Goal: Information Seeking & Learning: Learn about a topic

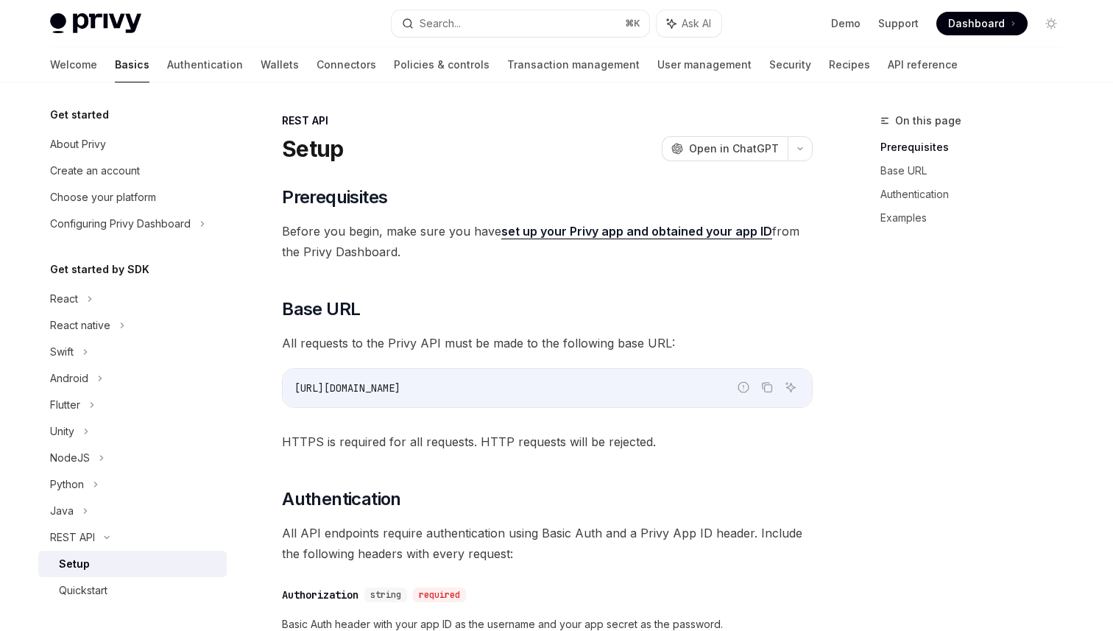
click at [888, 59] on link "API reference" at bounding box center [923, 64] width 70 height 35
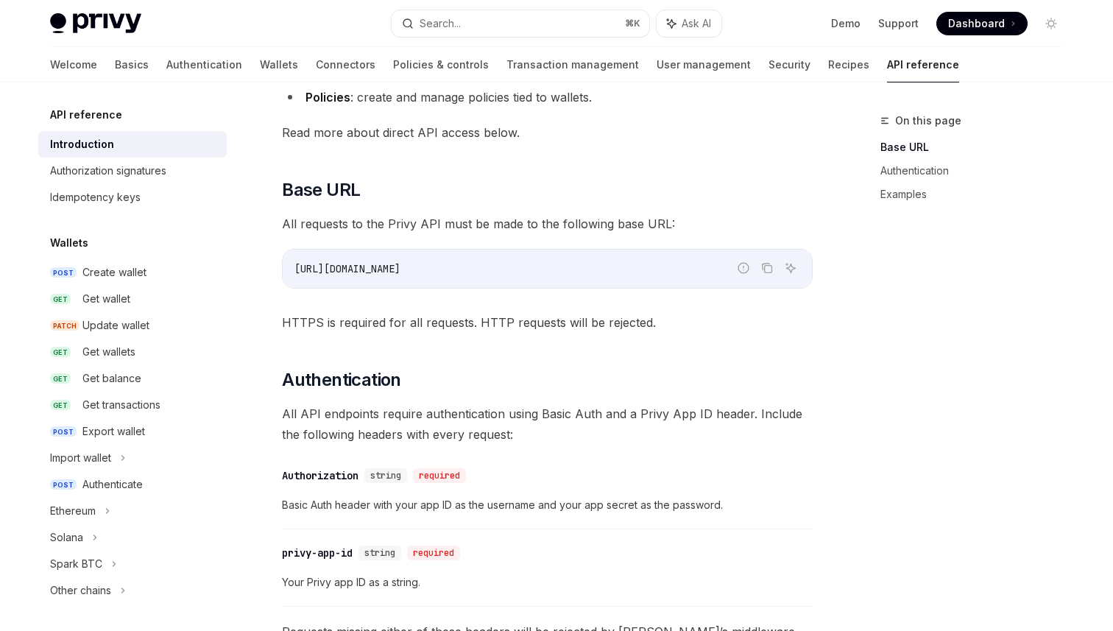
scroll to position [282, 0]
click at [321, 250] on div "https://api.privy.io" at bounding box center [547, 268] width 529 height 38
click at [328, 252] on div "https://api.privy.io" at bounding box center [547, 268] width 529 height 38
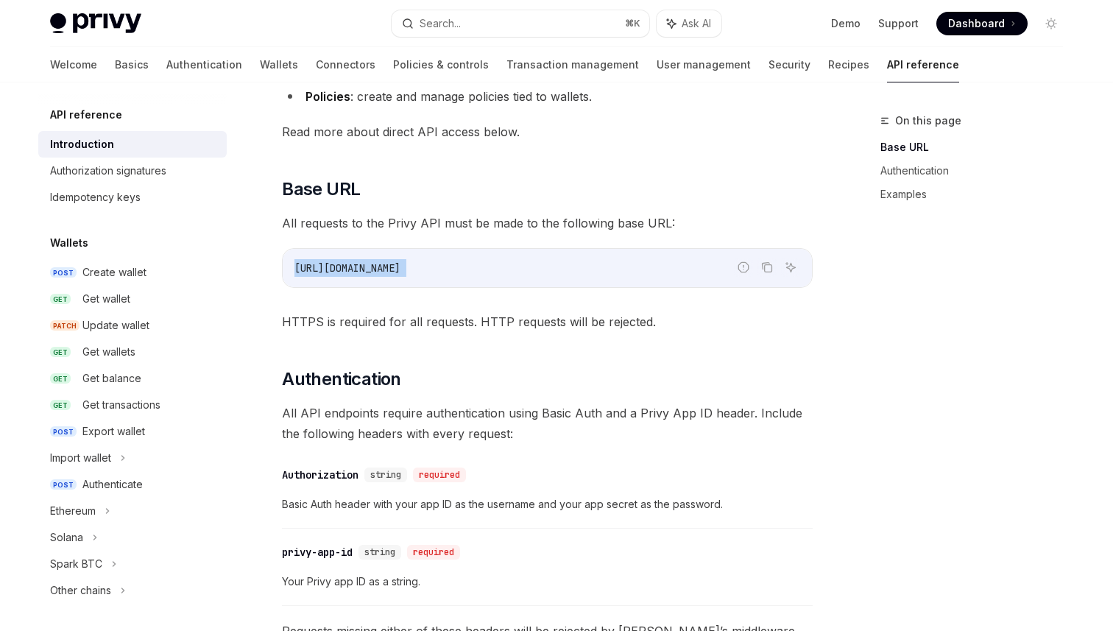
copy div "https://api.privy.io"
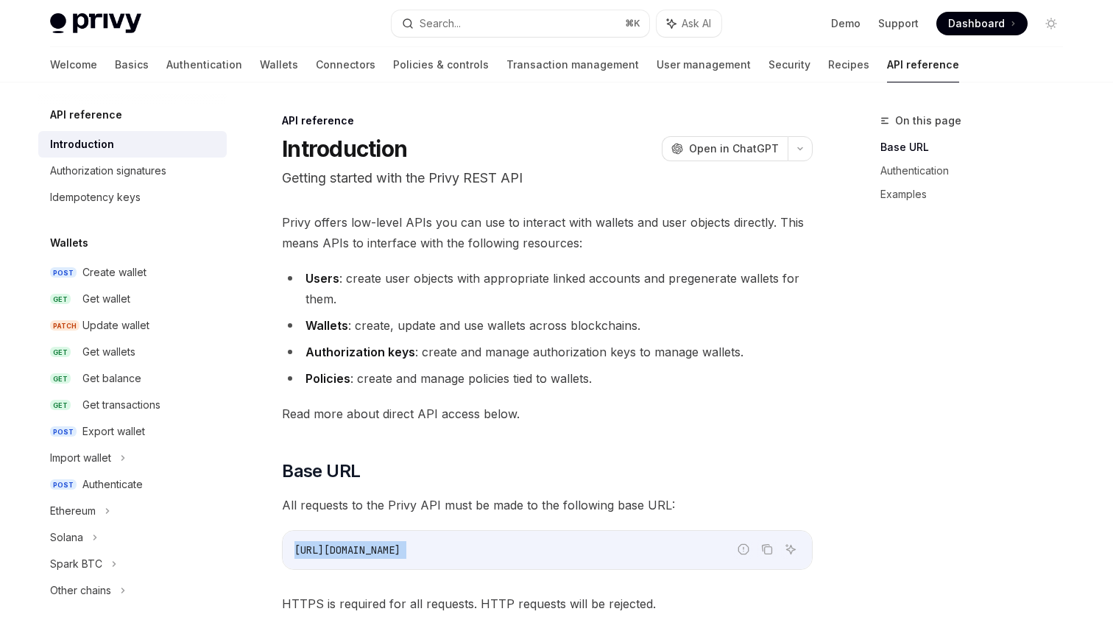
click at [354, 347] on strong "Authorization keys" at bounding box center [360, 351] width 110 height 15
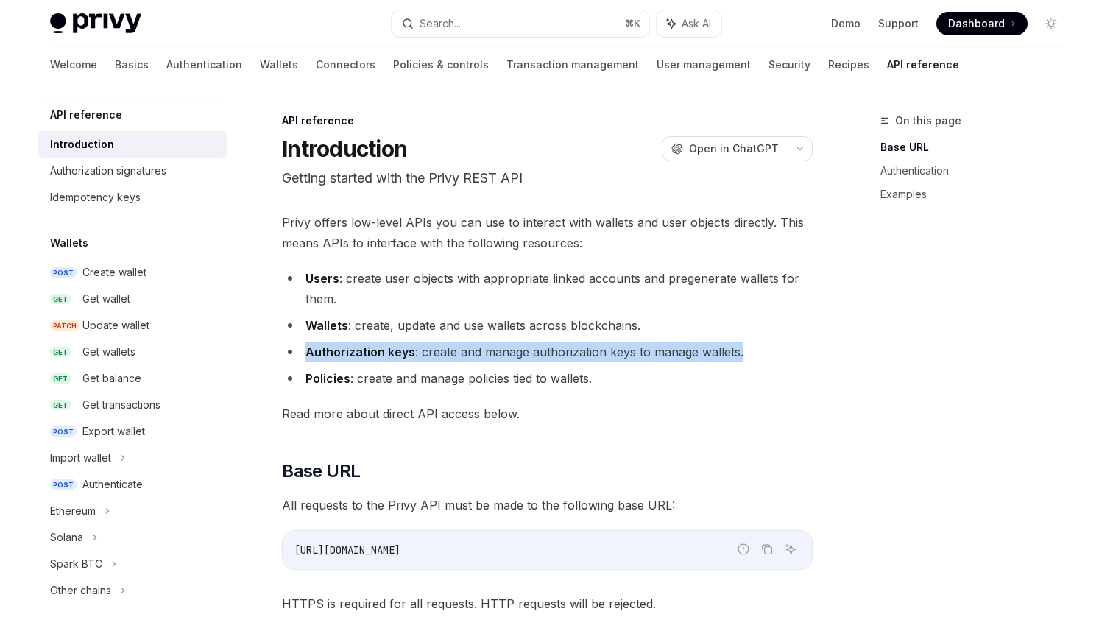
click at [354, 347] on strong "Authorization keys" at bounding box center [360, 351] width 110 height 15
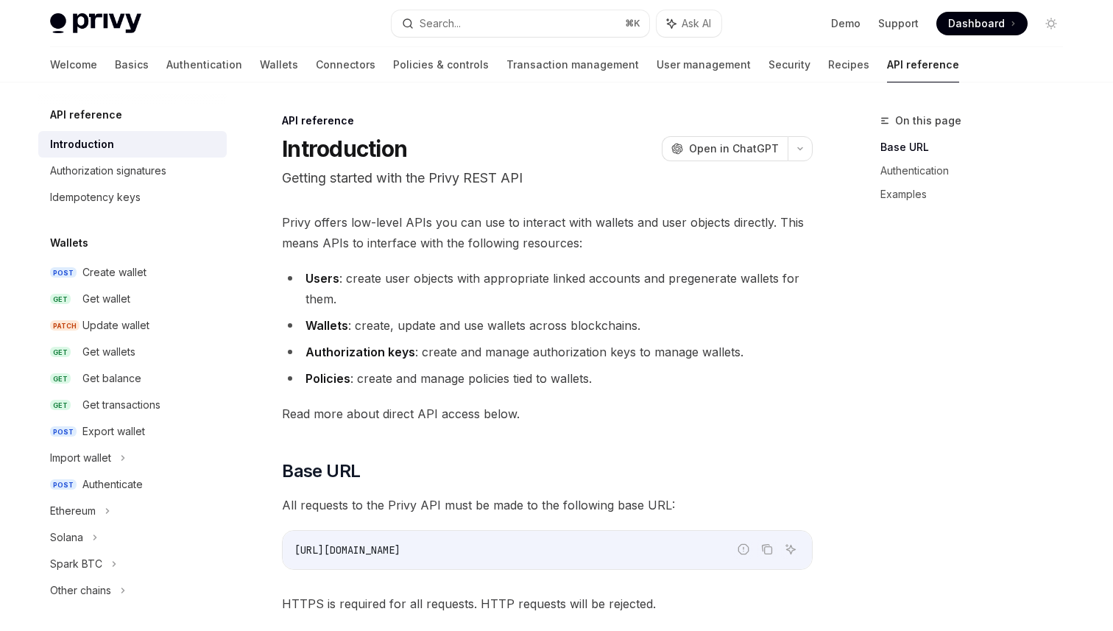
click at [354, 347] on strong "Authorization keys" at bounding box center [360, 351] width 110 height 15
click at [524, 414] on span "Read more about direct API access below." at bounding box center [547, 413] width 531 height 21
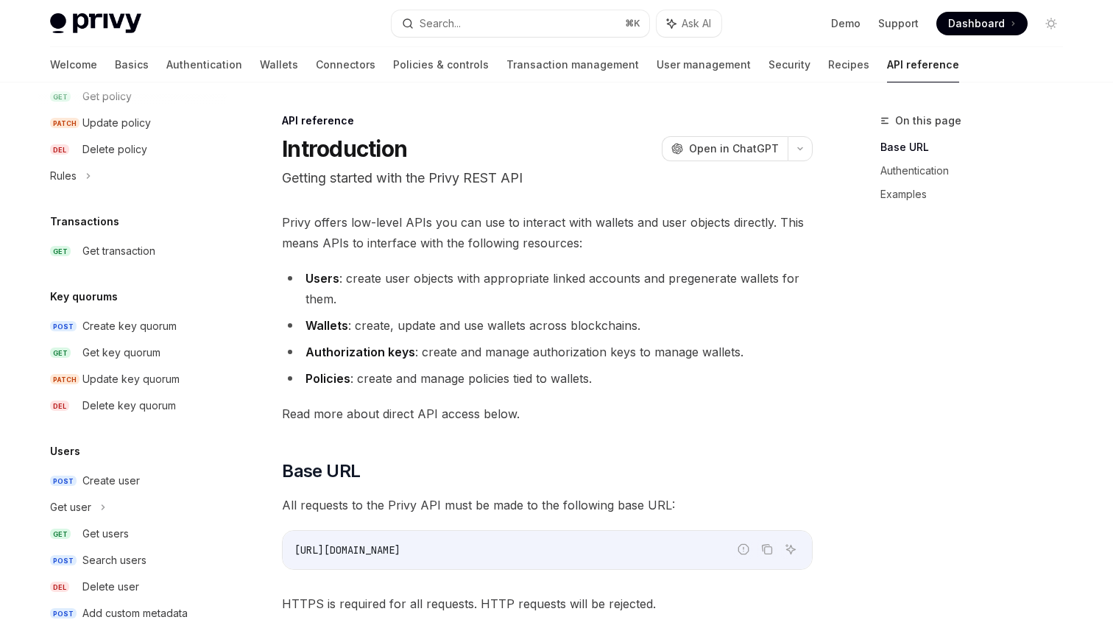
scroll to position [916, 0]
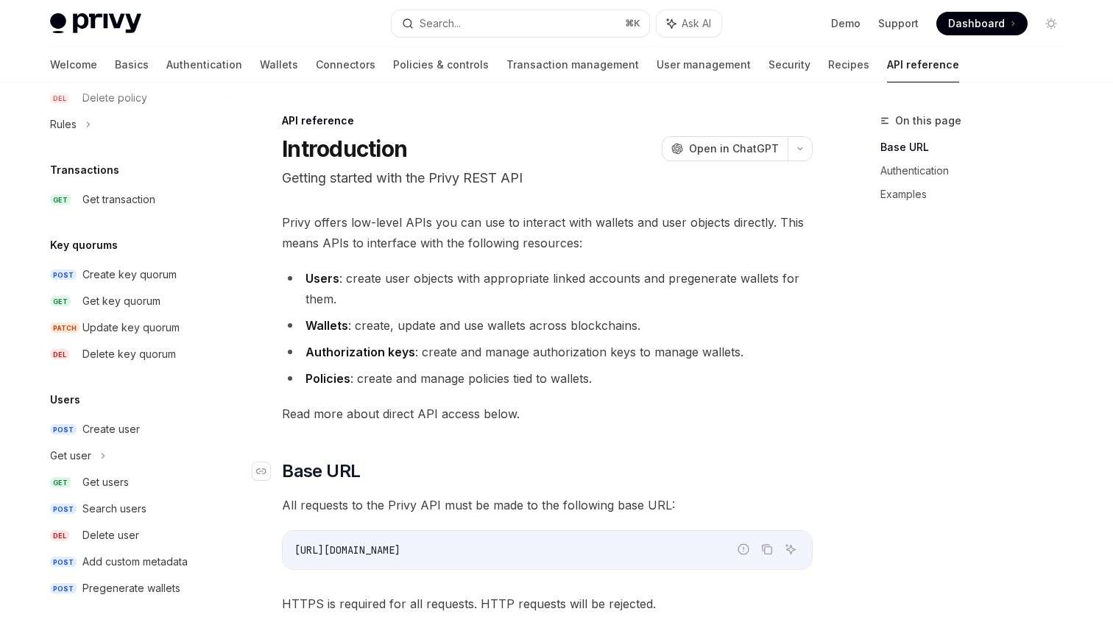
click at [512, 461] on h2 "​ Base URL" at bounding box center [547, 471] width 531 height 24
click at [144, 431] on div "Create user" at bounding box center [149, 429] width 135 height 18
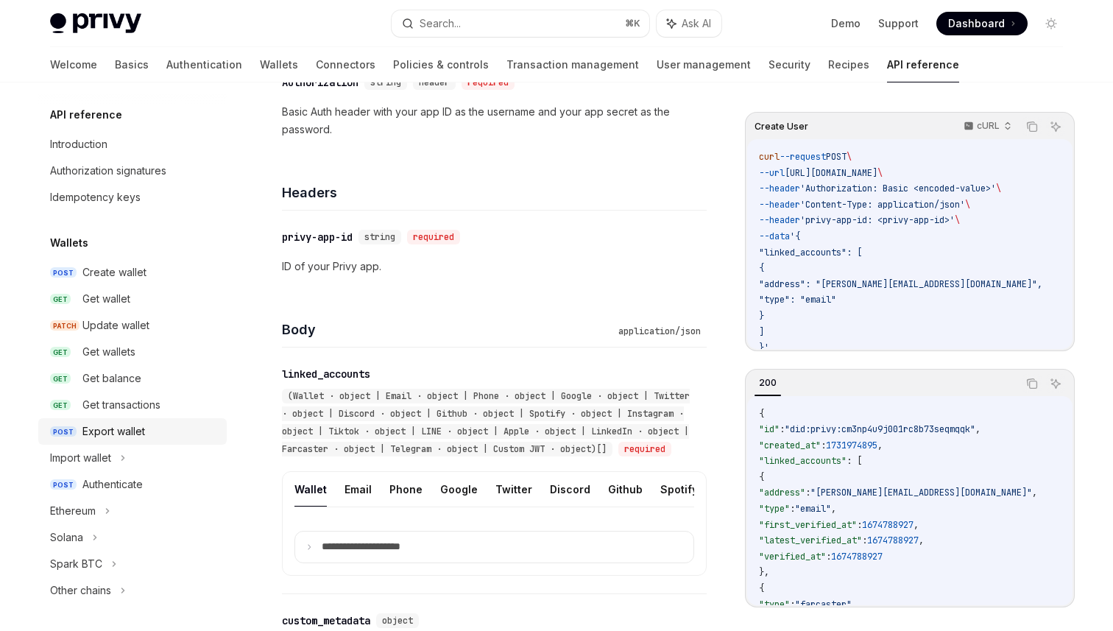
click at [152, 428] on div "Export wallet" at bounding box center [149, 432] width 135 height 18
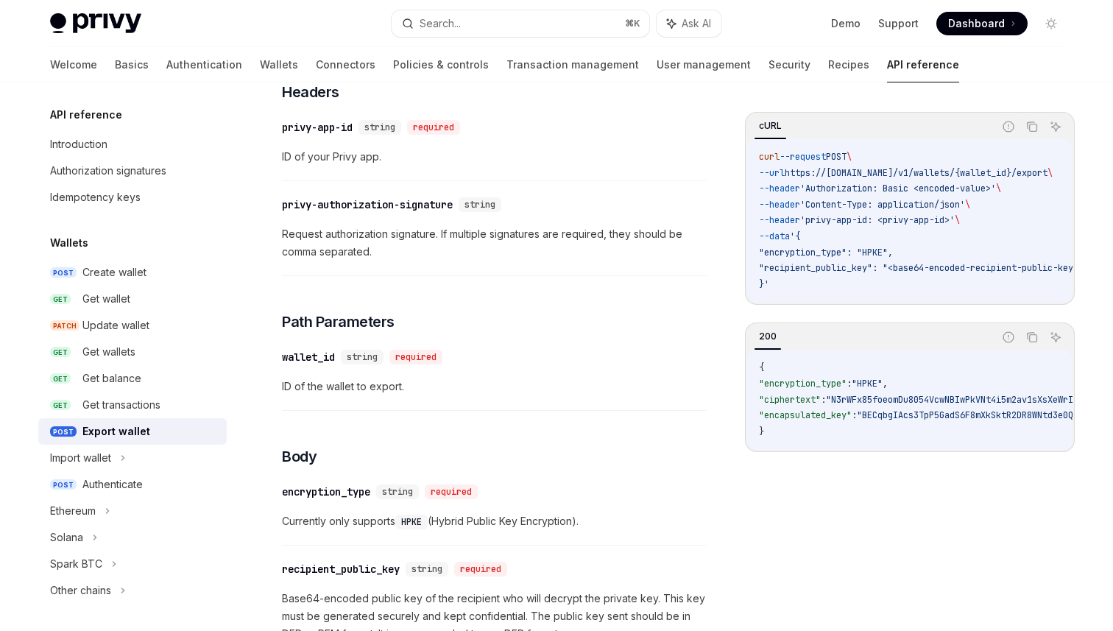
scroll to position [969, 0]
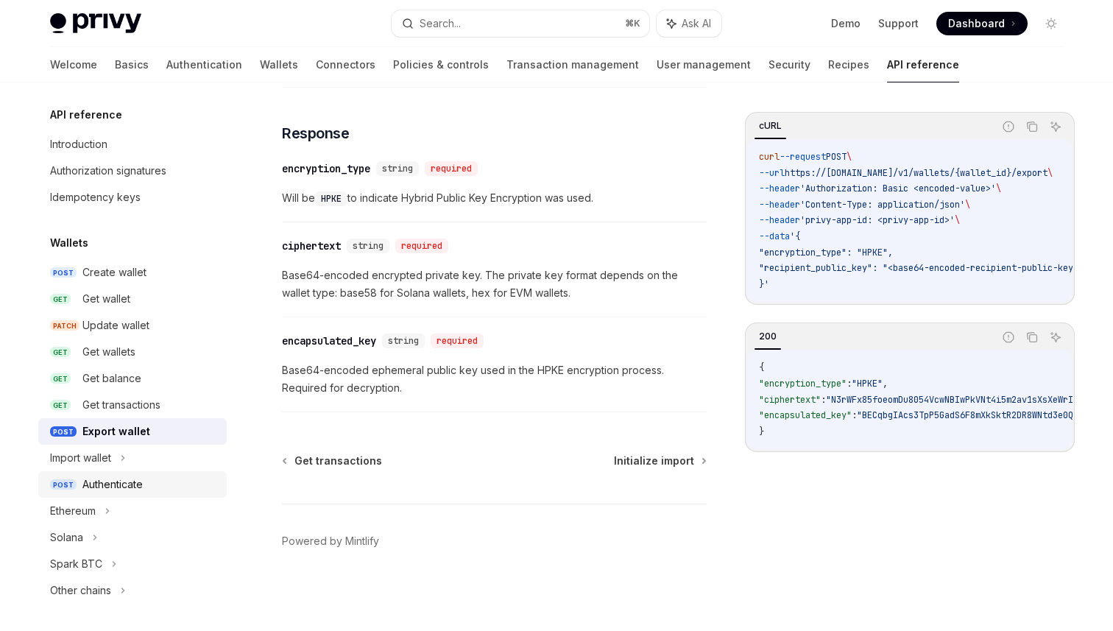
click at [116, 481] on div "Authenticate" at bounding box center [112, 484] width 60 height 18
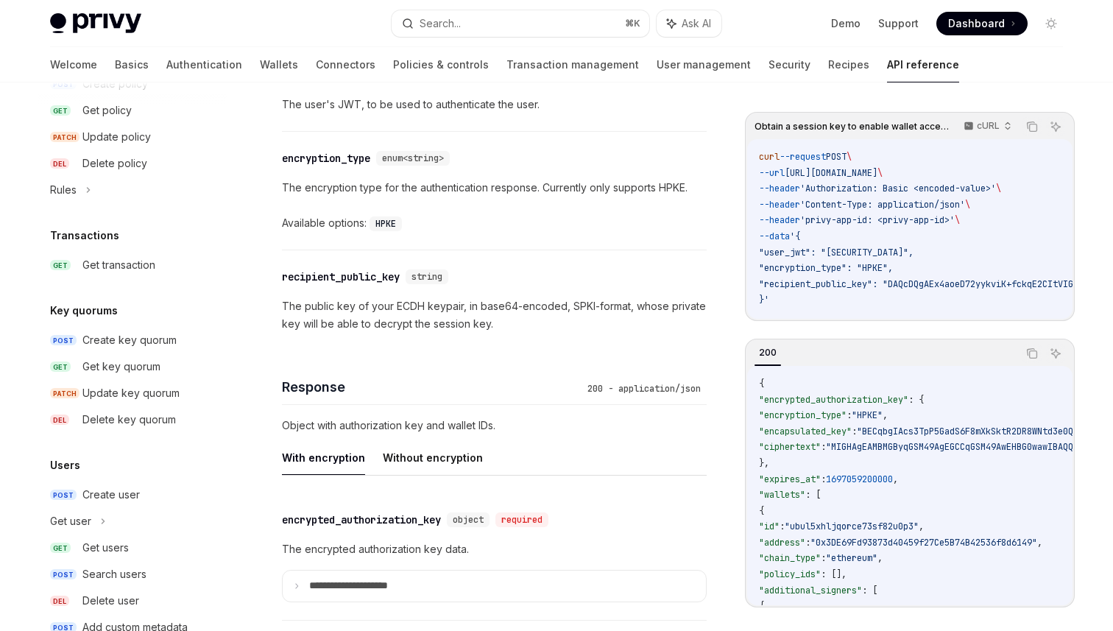
scroll to position [916, 0]
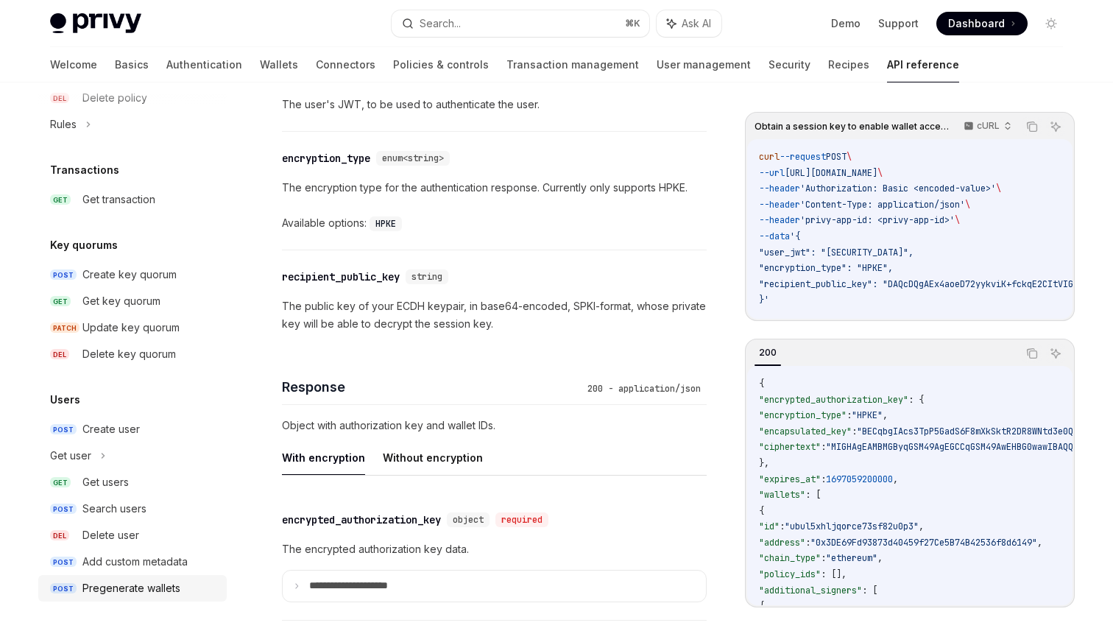
click at [114, 586] on div "Pregenerate wallets" at bounding box center [131, 588] width 98 height 18
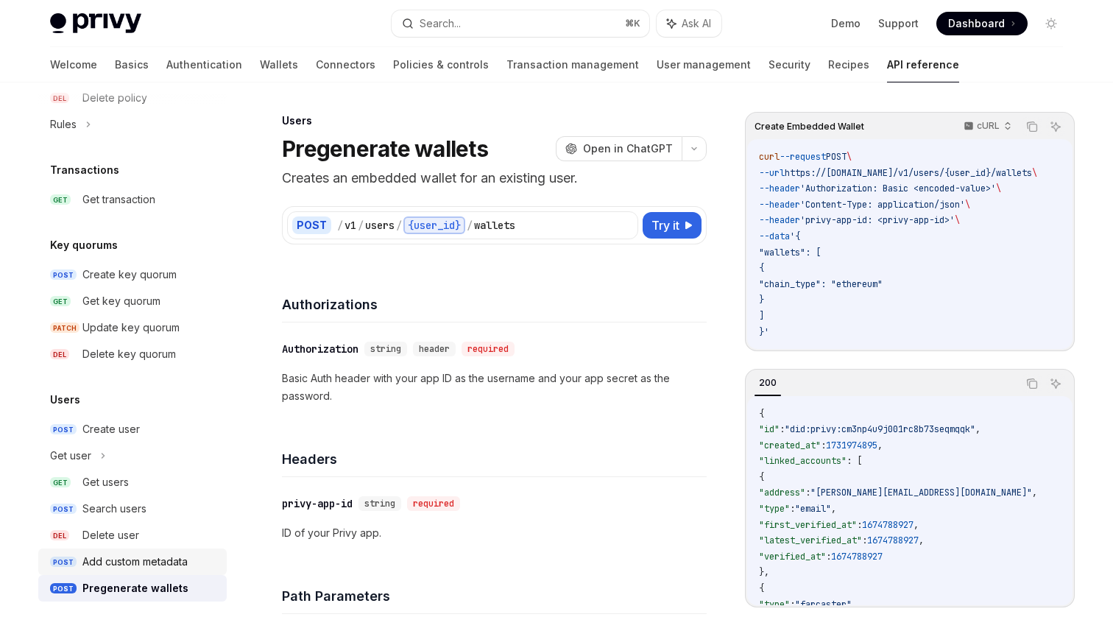
click at [144, 553] on div "Add custom metadata" at bounding box center [134, 562] width 105 height 18
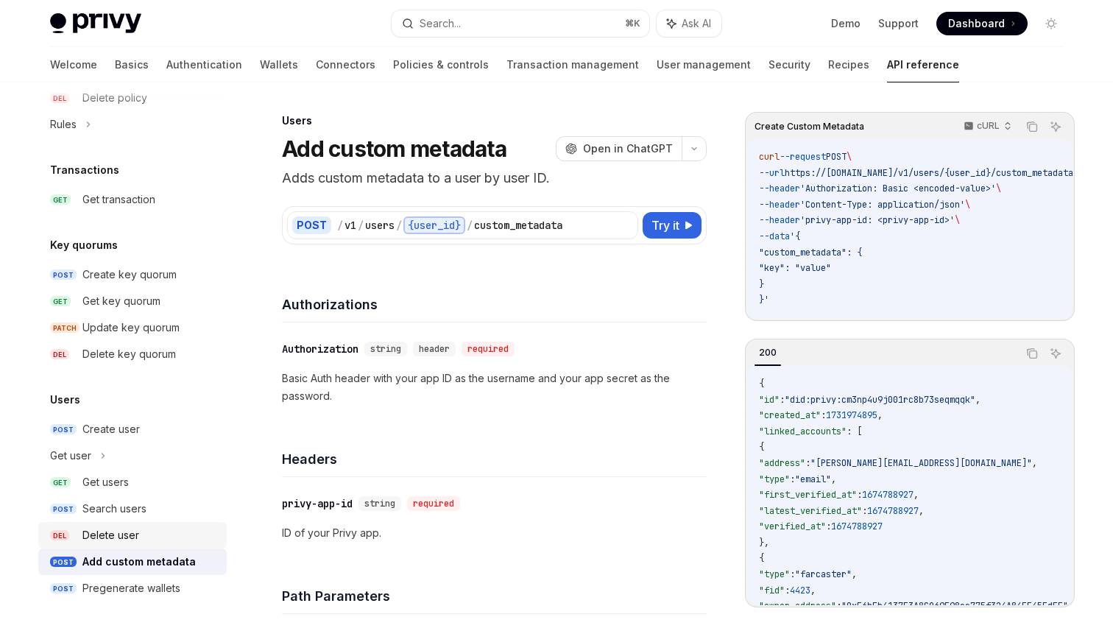
click at [135, 541] on div "Delete user" at bounding box center [110, 535] width 57 height 18
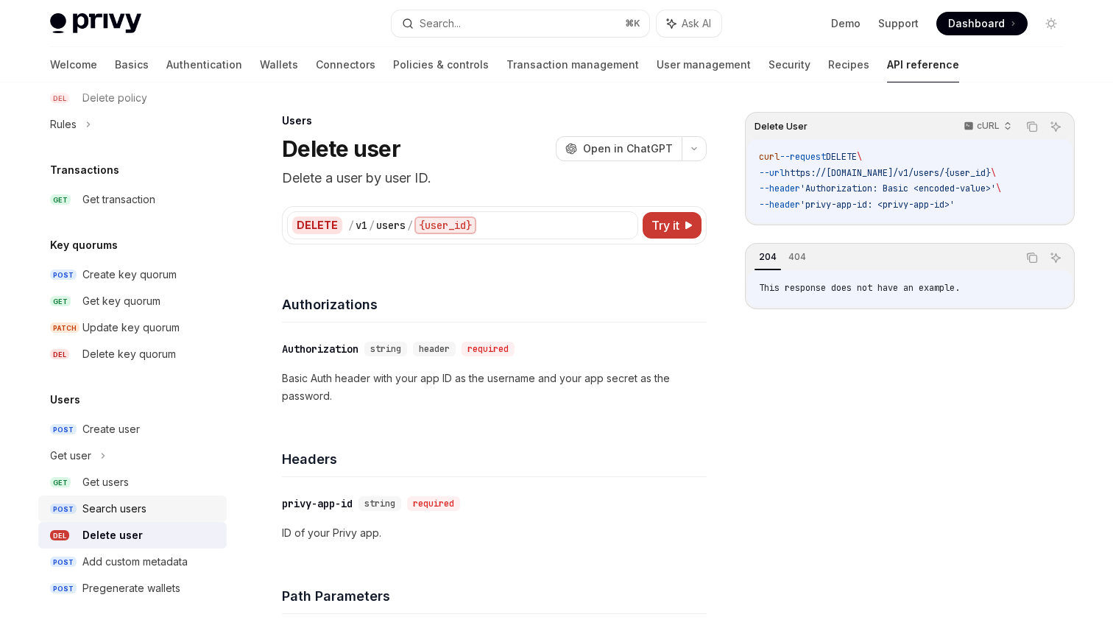
click at [133, 509] on div "Search users" at bounding box center [114, 509] width 64 height 18
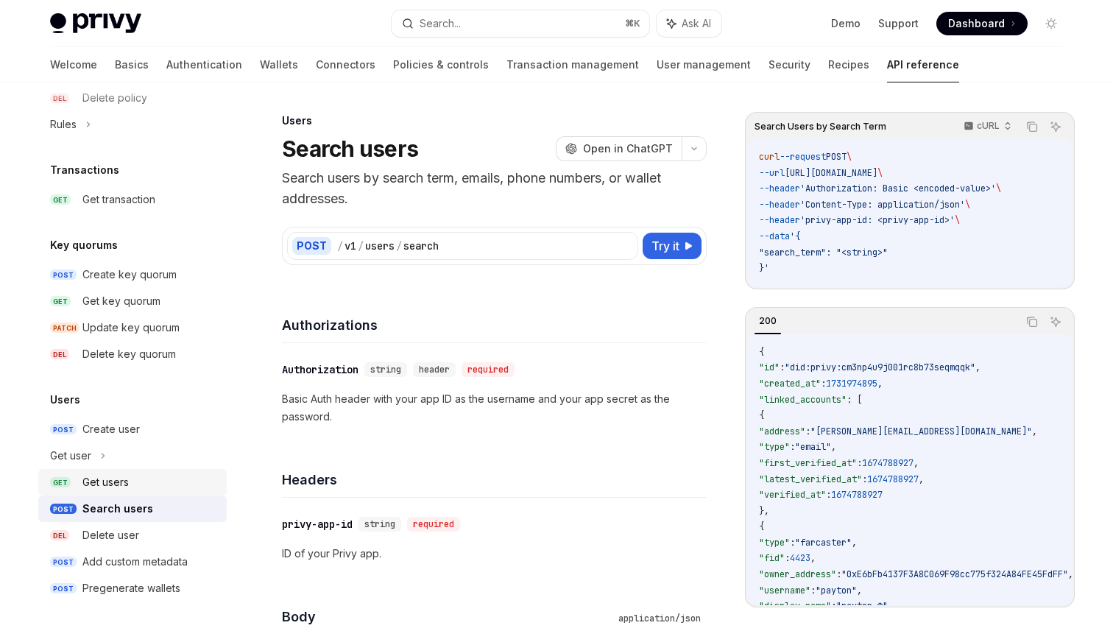
click at [126, 489] on div "Get users" at bounding box center [105, 482] width 46 height 18
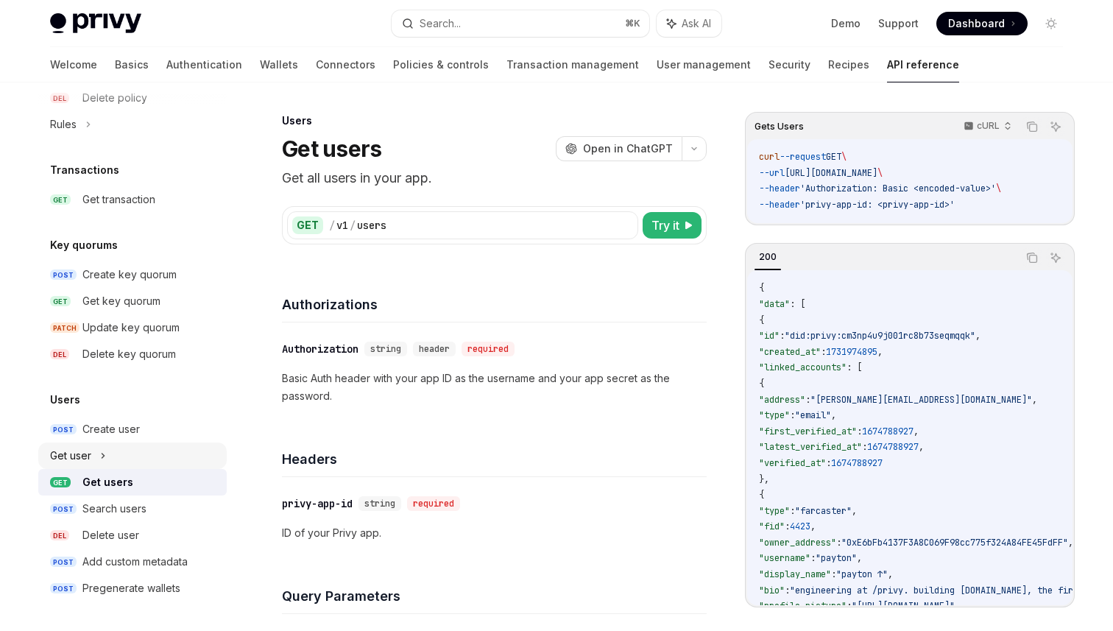
click at [113, 458] on div "Get user" at bounding box center [132, 455] width 188 height 26
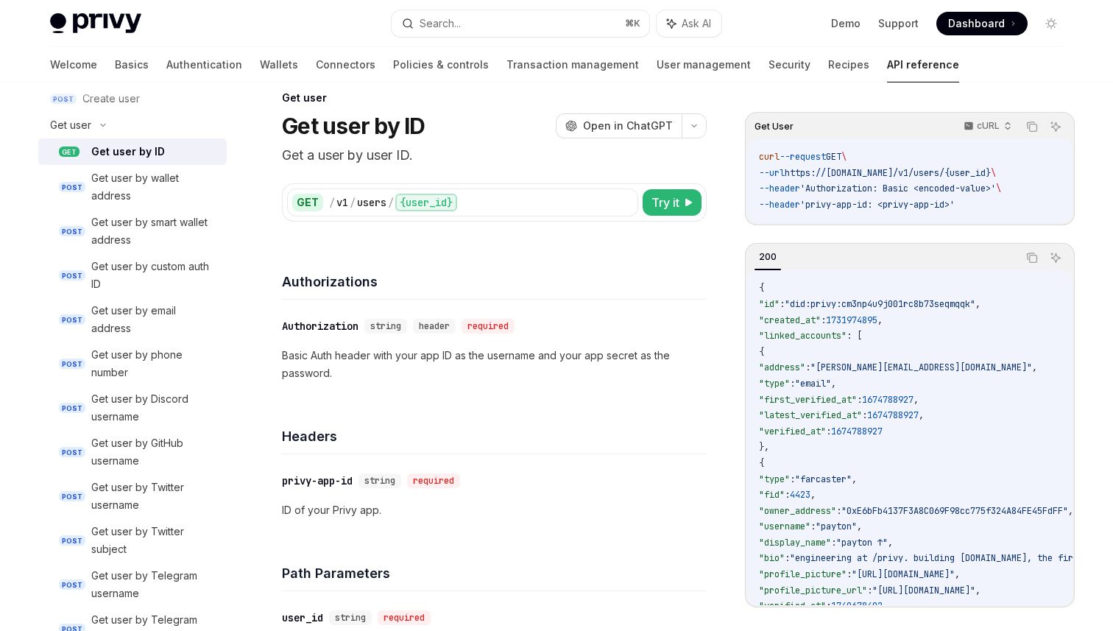
scroll to position [1455, 0]
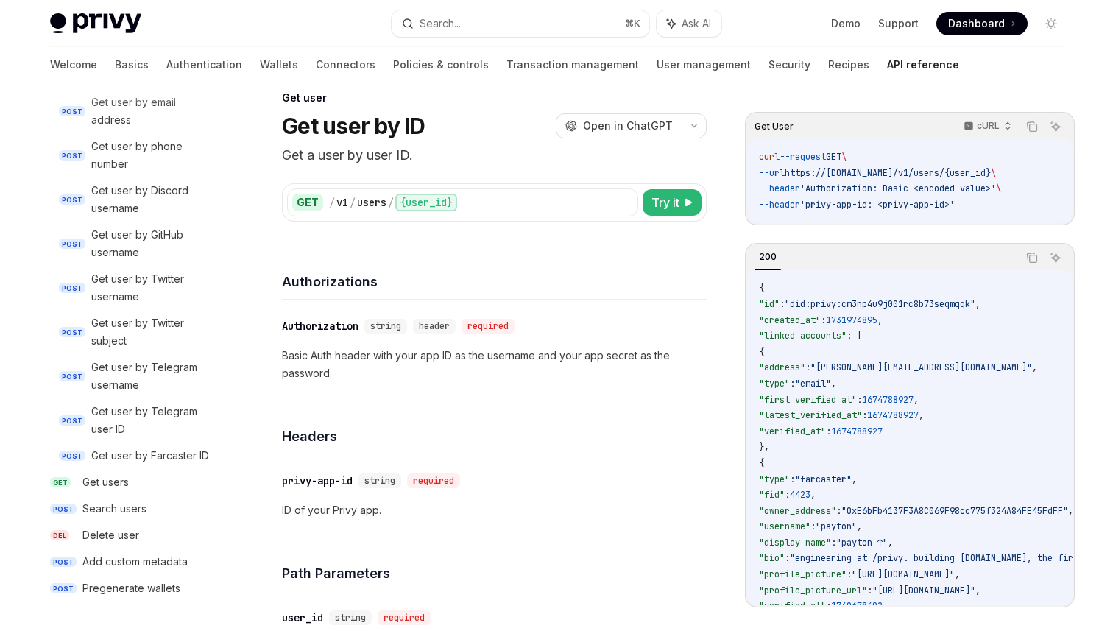
click at [415, 272] on h4 "Authorizations" at bounding box center [494, 282] width 425 height 20
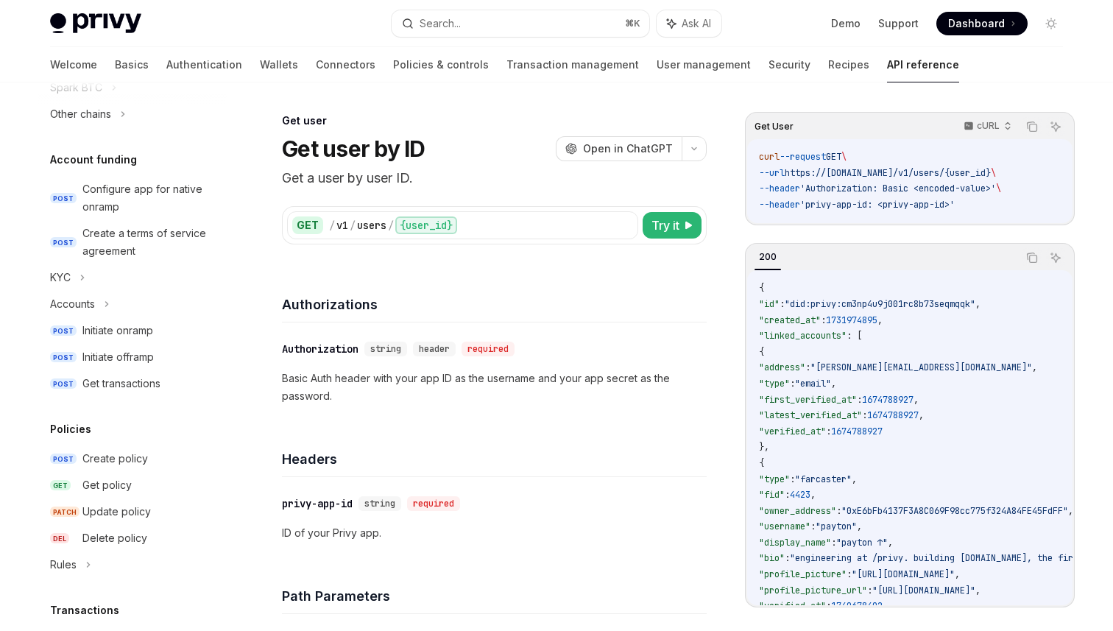
scroll to position [0, 0]
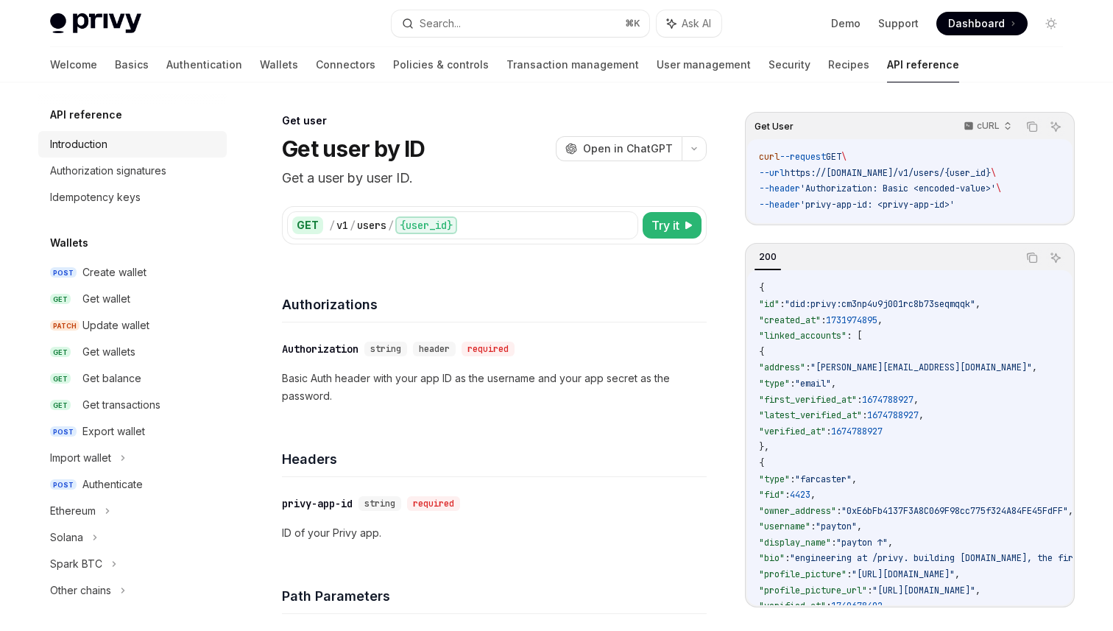
click at [99, 148] on div "Introduction" at bounding box center [78, 144] width 57 height 18
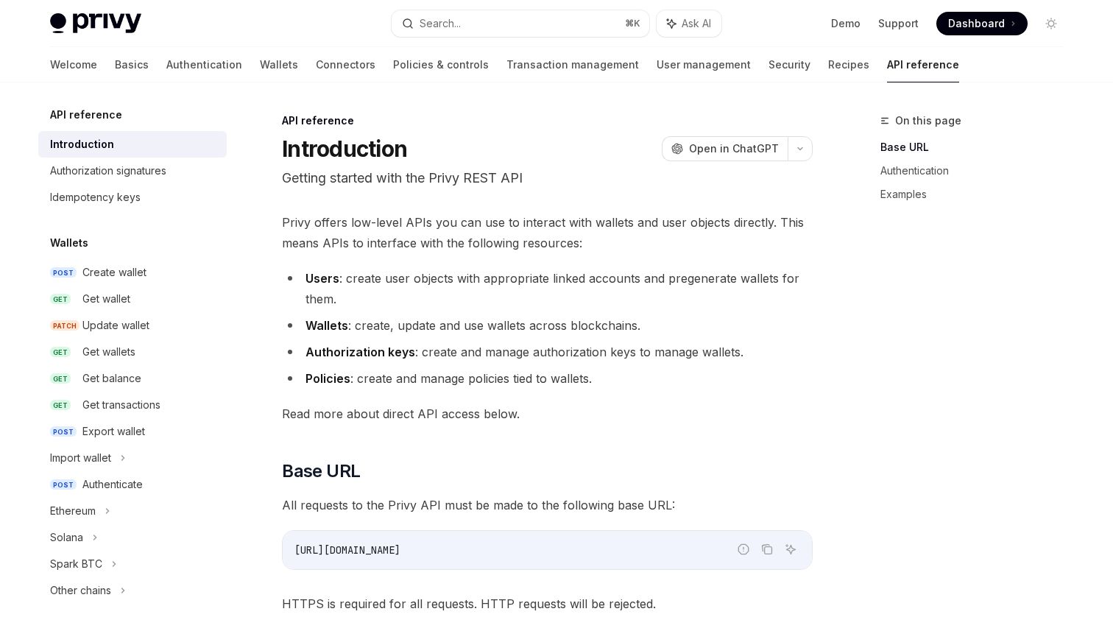
type textarea "*"
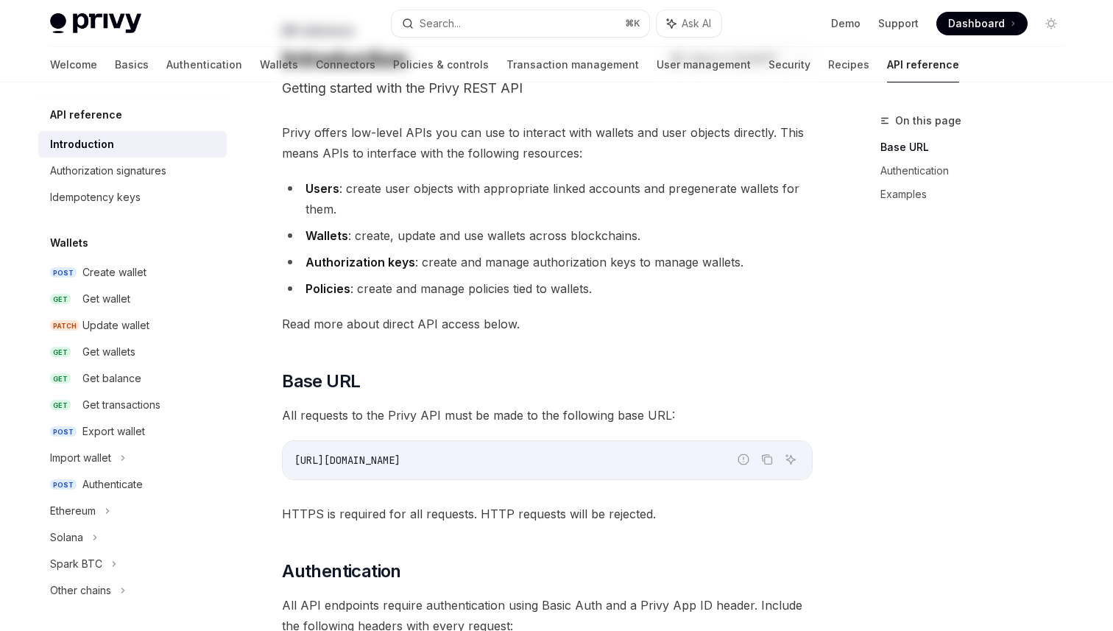
scroll to position [88, 0]
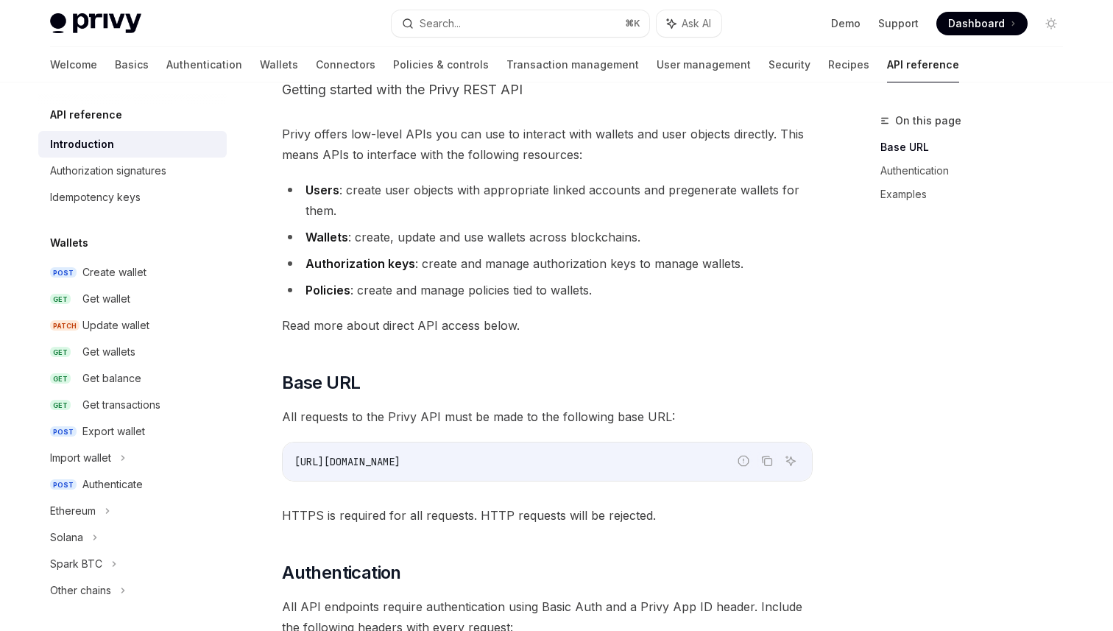
click at [406, 451] on div "https://api.privy.io" at bounding box center [547, 461] width 529 height 38
click at [420, 476] on div "https://api.privy.io" at bounding box center [547, 461] width 529 height 38
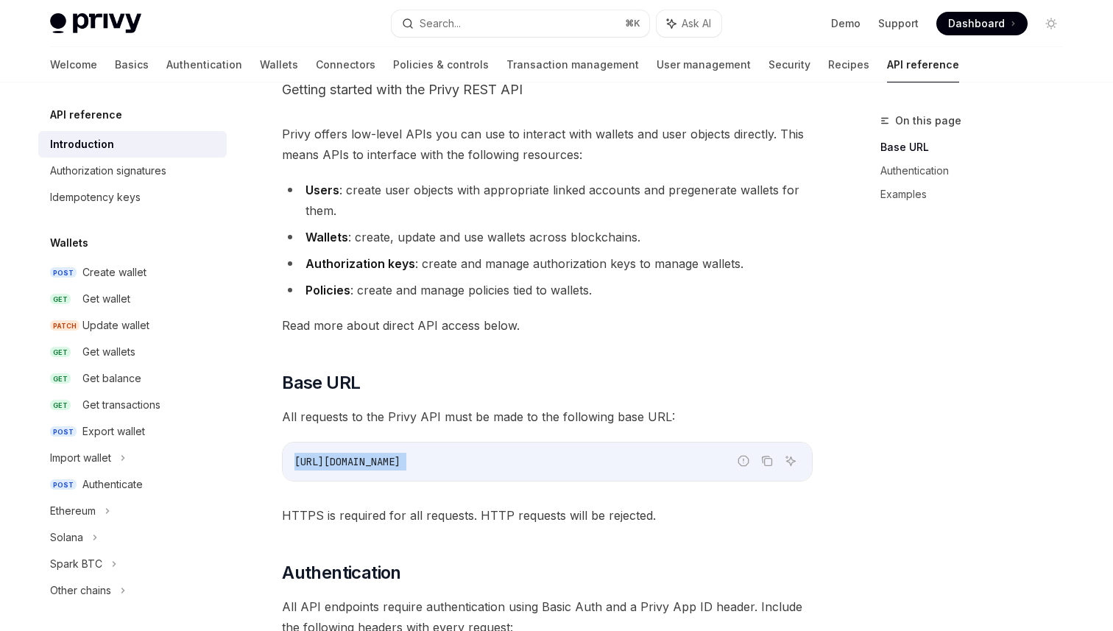
click at [420, 476] on div "https://api.privy.io" at bounding box center [547, 461] width 529 height 38
click at [468, 465] on code "https://api.privy.io" at bounding box center [547, 462] width 506 height 18
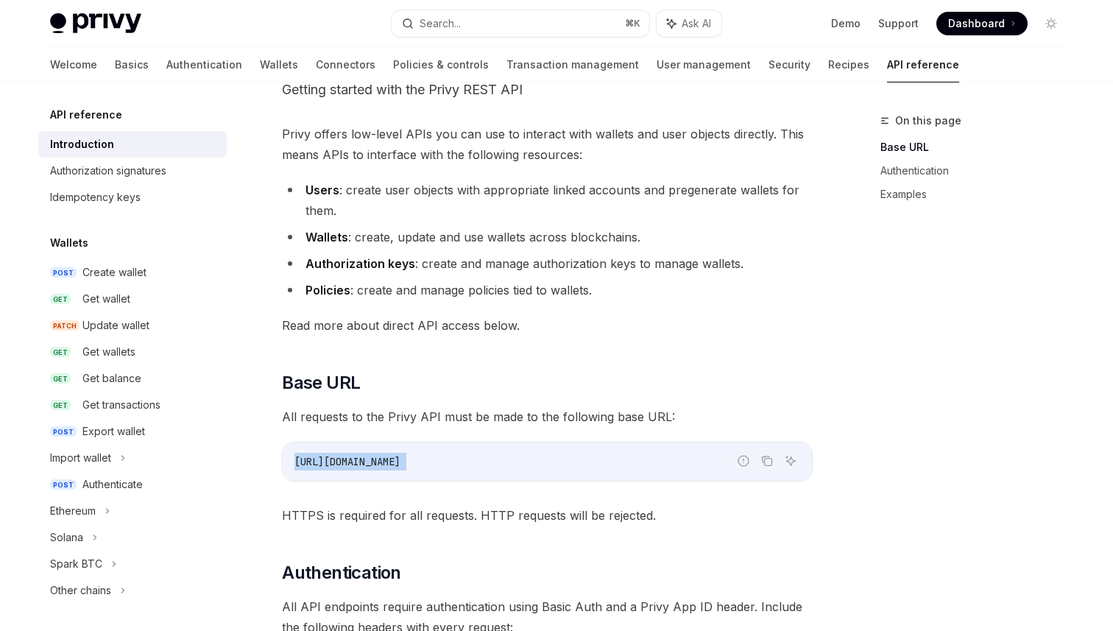
click at [468, 465] on code "https://api.privy.io" at bounding box center [547, 462] width 506 height 18
click at [478, 266] on li "Authorization keys : create and manage authorization keys to manage wallets." at bounding box center [547, 263] width 531 height 21
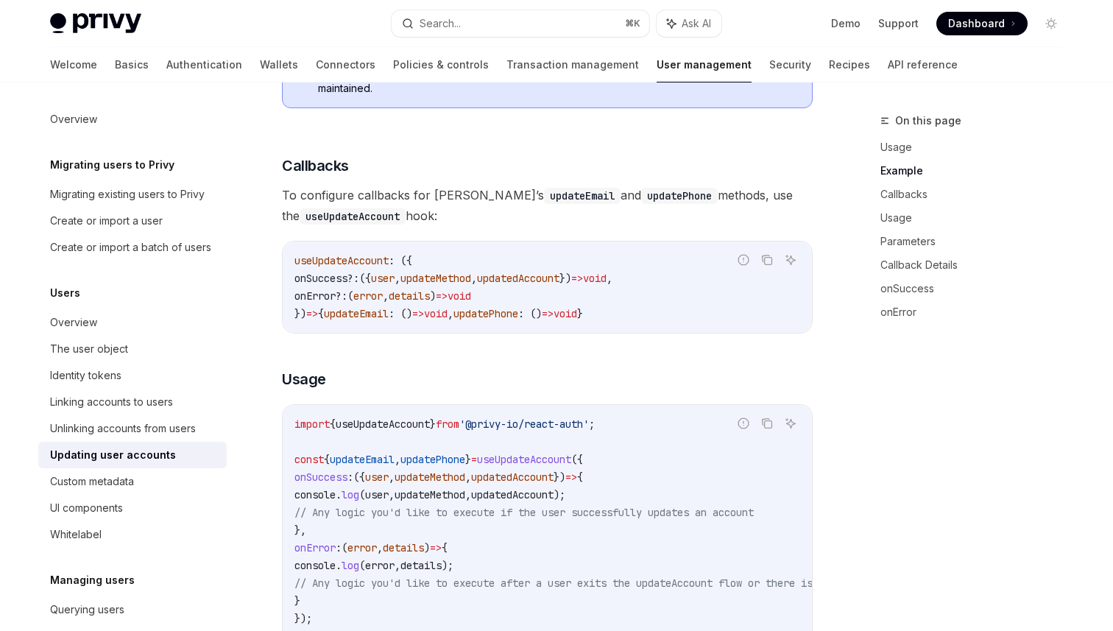
scroll to position [185, 0]
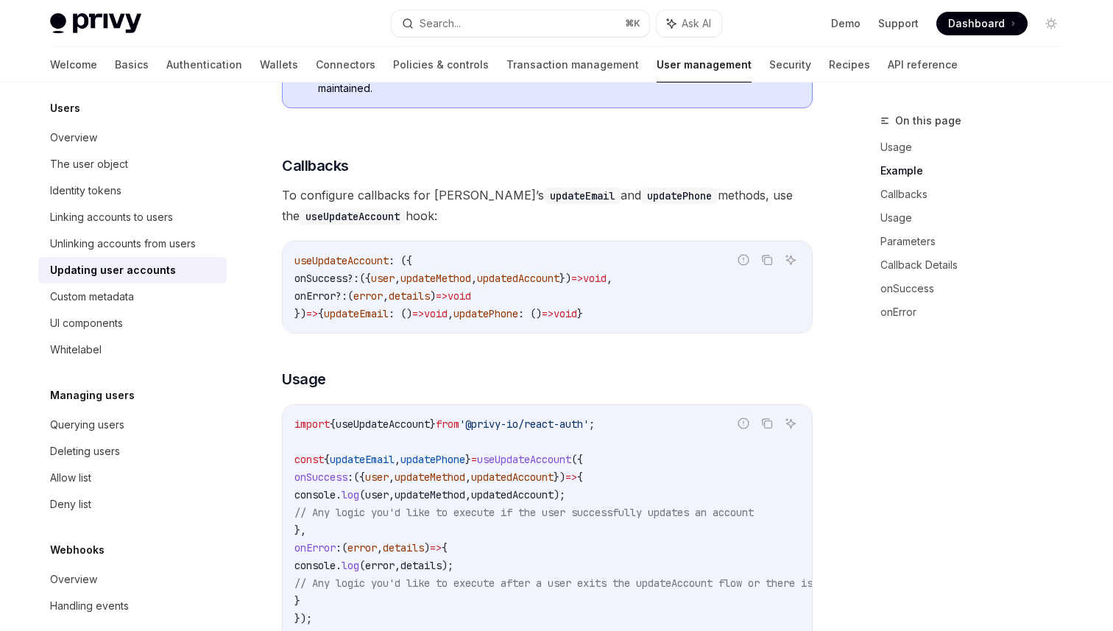
click at [583, 284] on span "=>" at bounding box center [577, 278] width 12 height 13
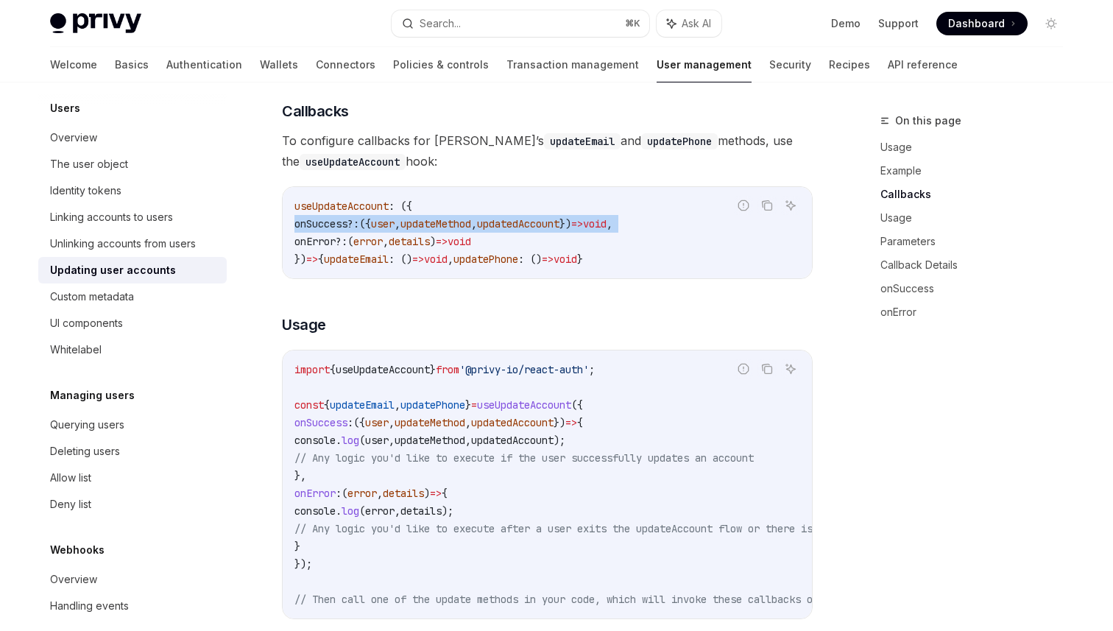
scroll to position [913, 0]
click at [465, 434] on code "import { useUpdateAccount } from '@privy-io/react-auth' ; const { updateEmail ,…" at bounding box center [606, 482] width 624 height 247
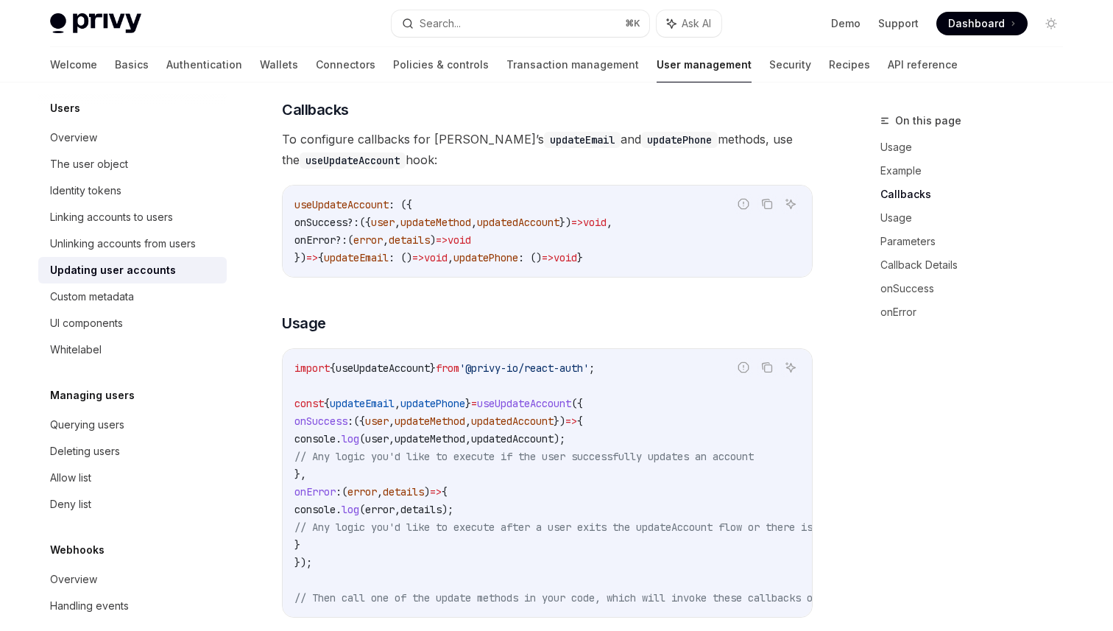
click at [465, 434] on code "import { useUpdateAccount } from '@privy-io/react-auth' ; const { updateEmail ,…" at bounding box center [606, 482] width 624 height 247
click at [465, 445] on span "updateMethod" at bounding box center [430, 438] width 71 height 13
copy span "updateMethod"
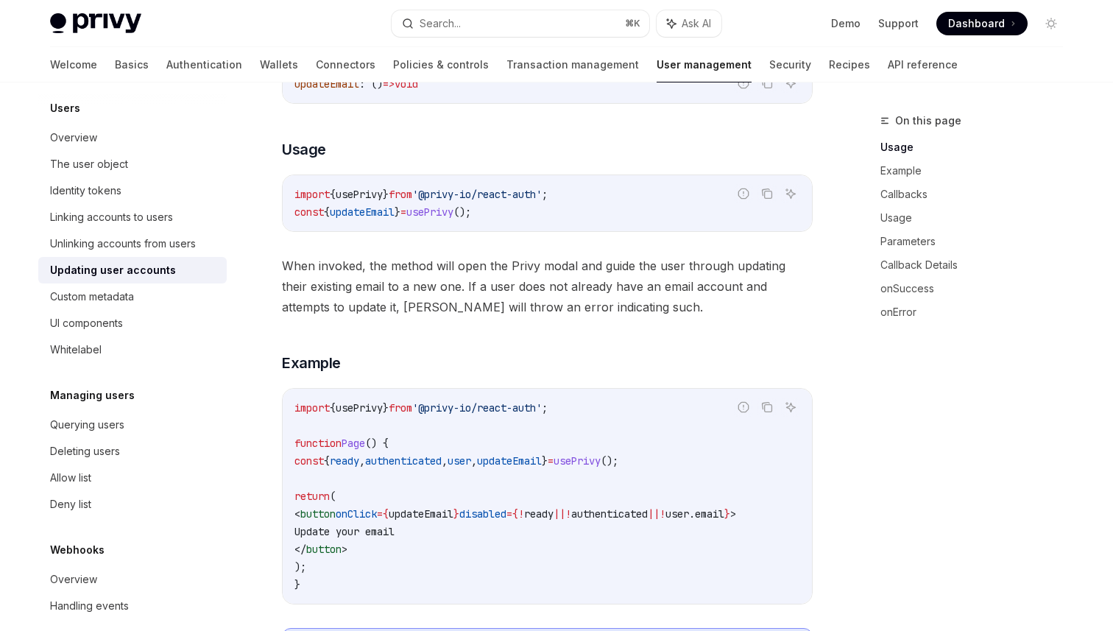
scroll to position [283, 0]
click at [595, 467] on code "import { usePrivy } from '@privy-io/react-auth' ; function Page () { const { re…" at bounding box center [547, 497] width 506 height 194
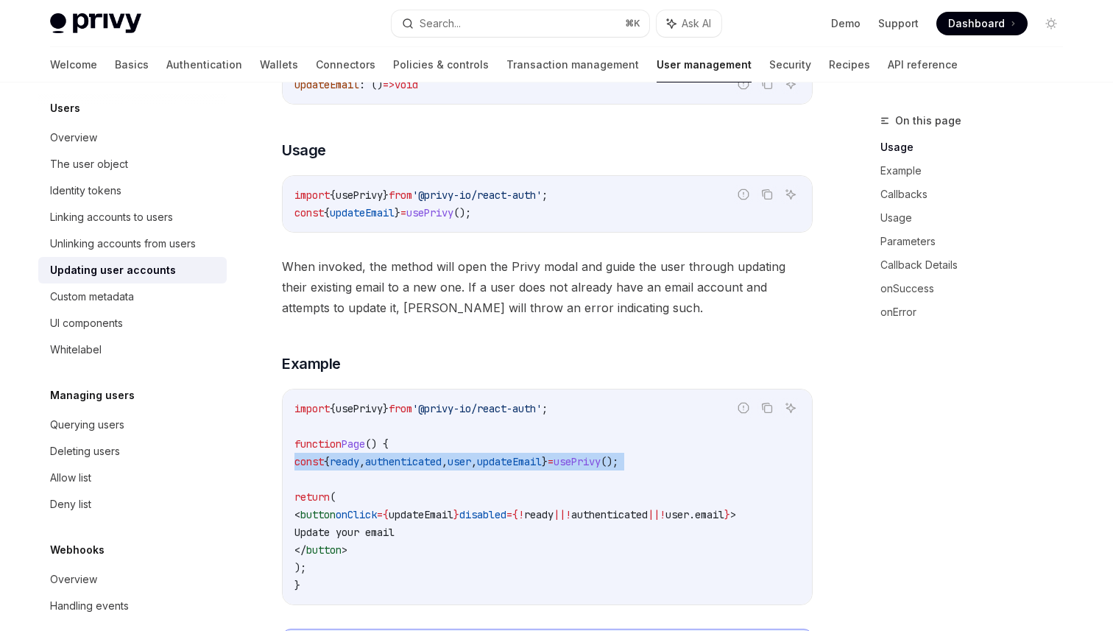
click at [595, 467] on code "import { usePrivy } from '@privy-io/react-auth' ; function Page () { const { re…" at bounding box center [547, 497] width 506 height 194
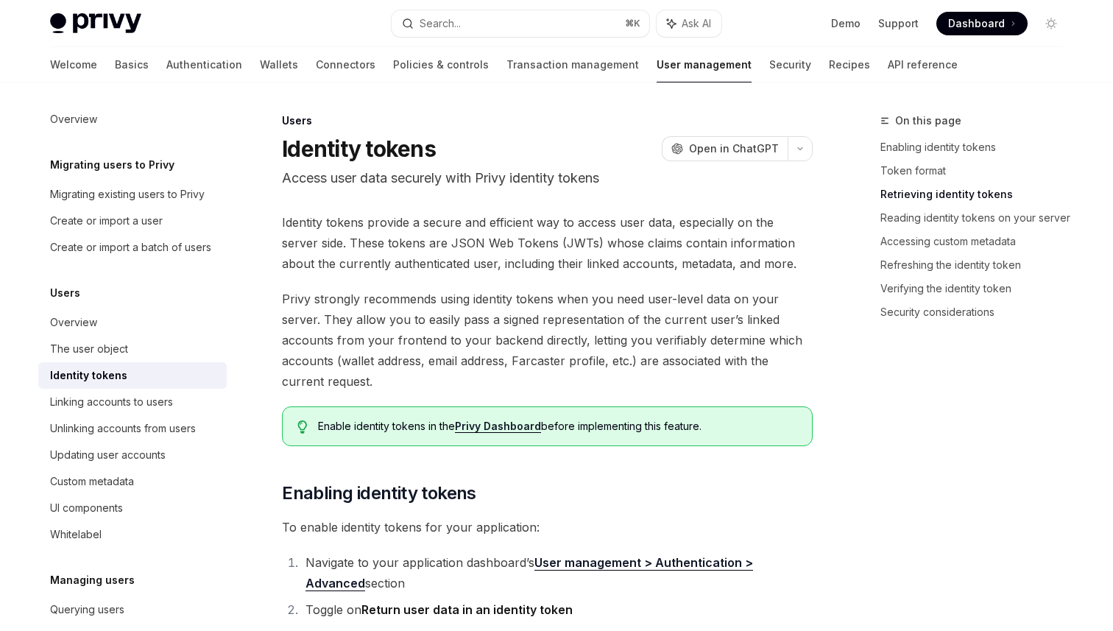
scroll to position [1552, 0]
